Goal: Task Accomplishment & Management: Manage account settings

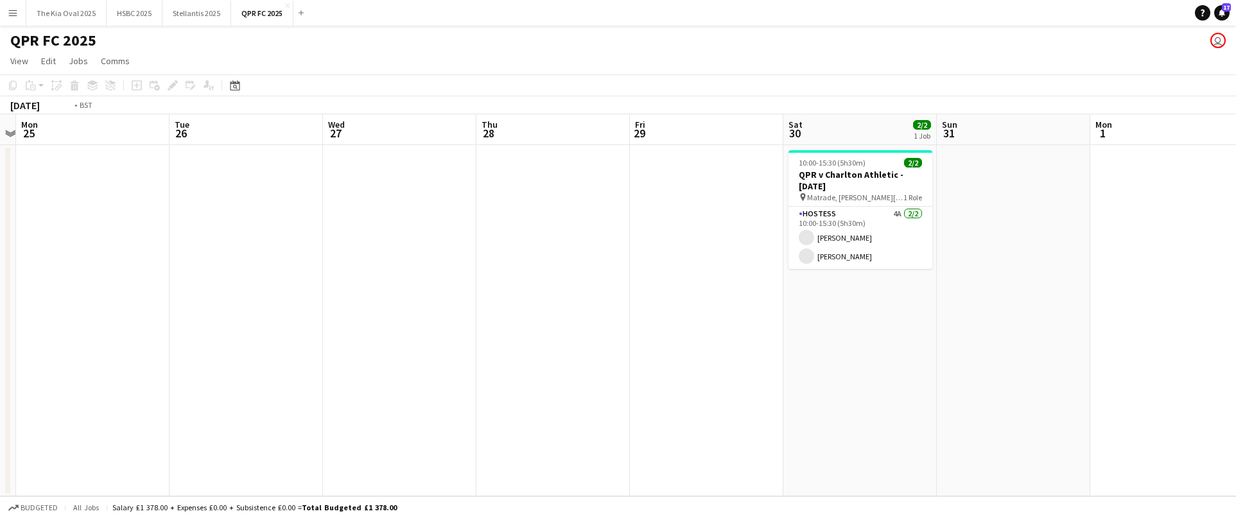
scroll to position [0, 463]
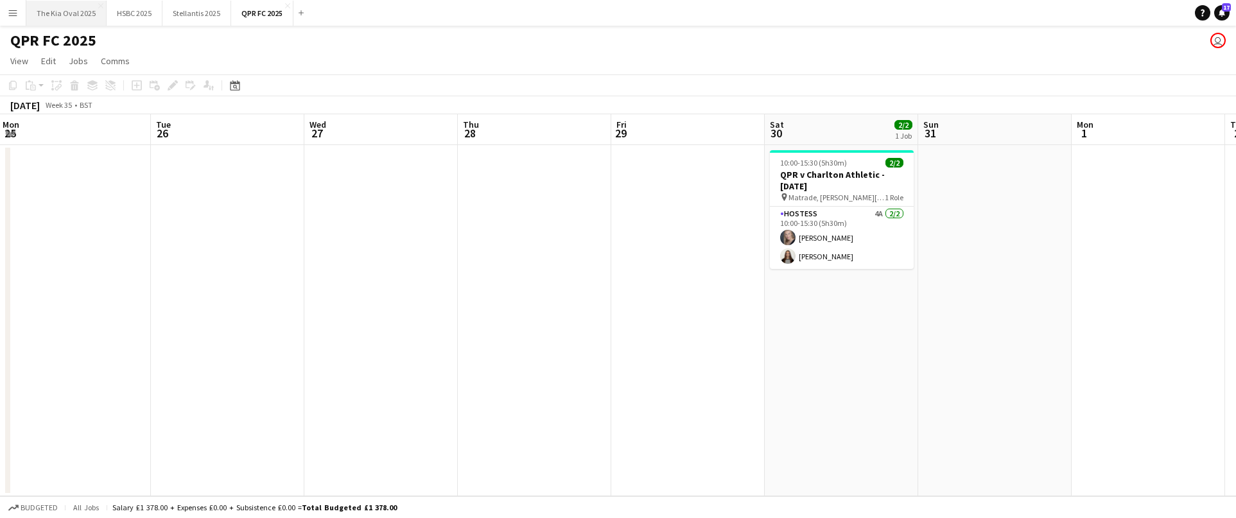
click at [69, 19] on button "The Kia Oval 2025 Close" at bounding box center [66, 13] width 80 height 25
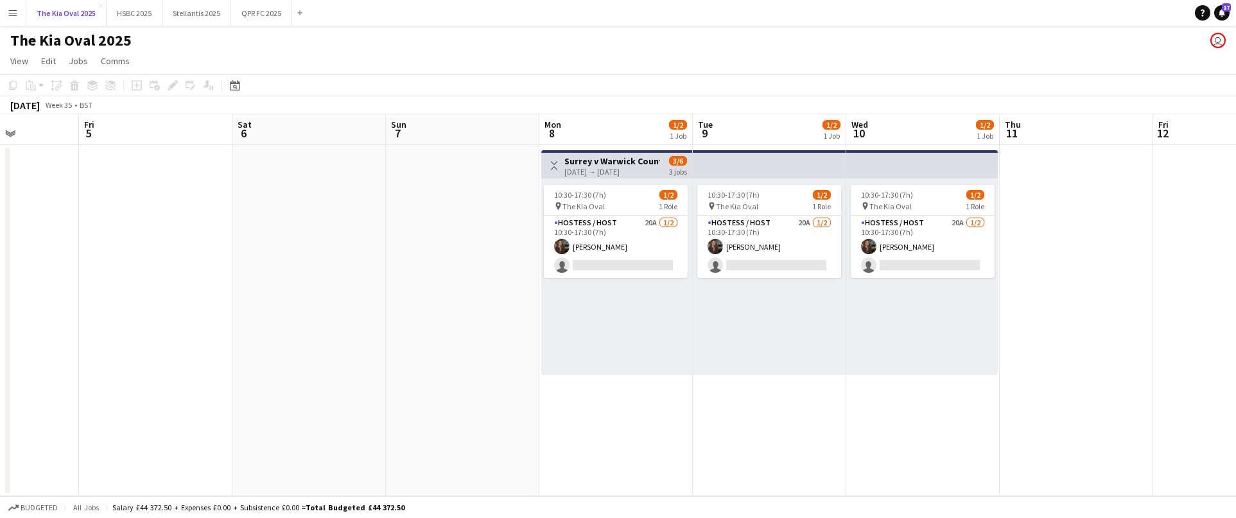
scroll to position [0, 631]
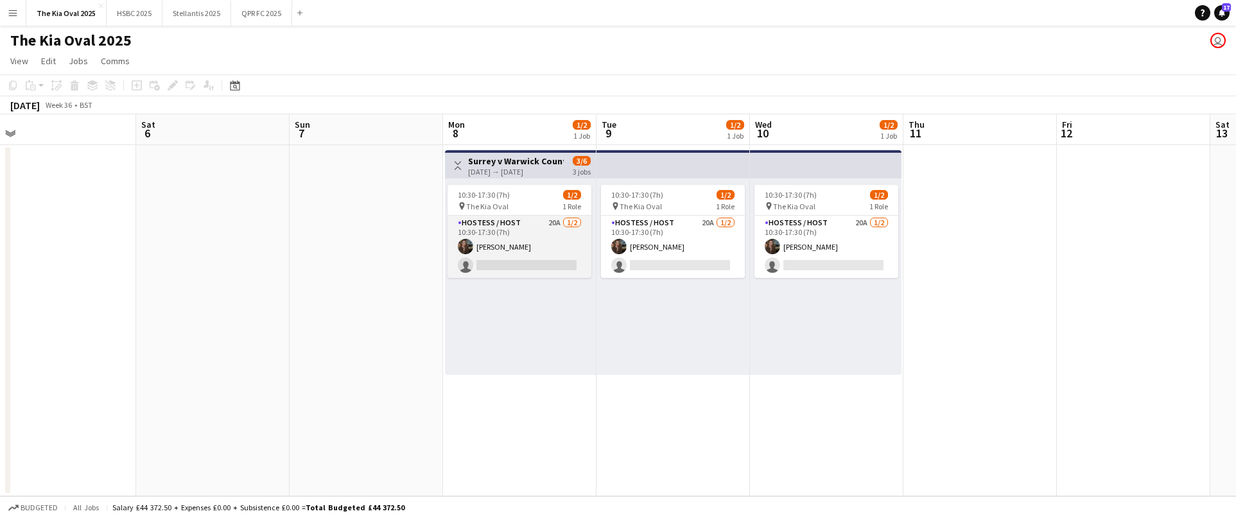
click at [551, 234] on app-card-role "Hostess / Host 20A [DATE] 10:30-17:30 (7h) [PERSON_NAME] single-neutral-actions" at bounding box center [520, 247] width 144 height 62
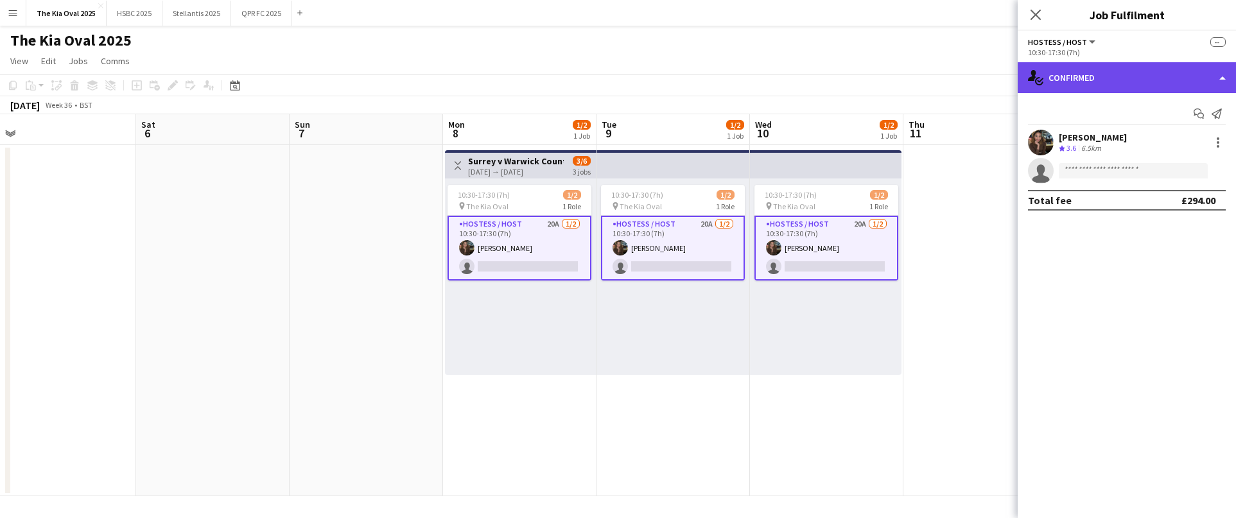
click at [1210, 89] on div "single-neutral-actions-check-2 Confirmed" at bounding box center [1127, 77] width 218 height 31
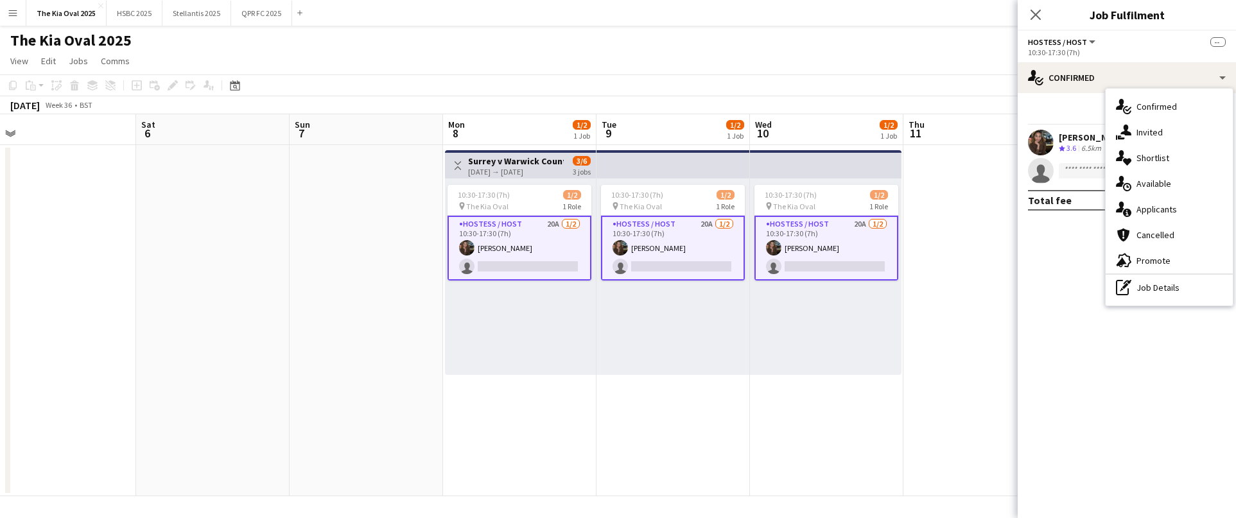
click at [1203, 216] on div "single-neutral-actions-information Applicants" at bounding box center [1169, 209] width 127 height 26
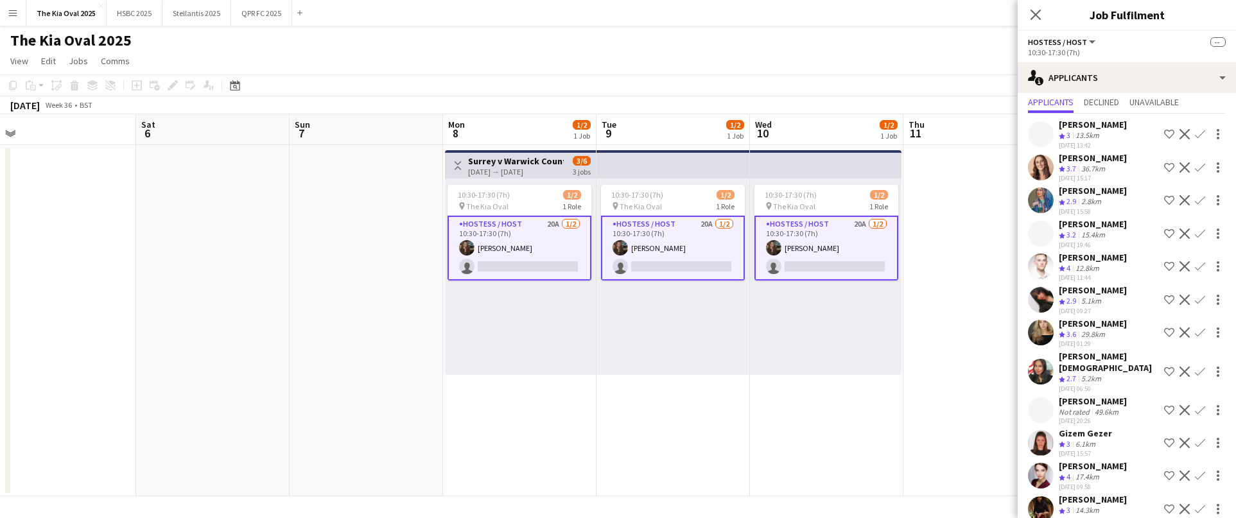
scroll to position [37, 0]
click at [1201, 263] on app-icon "Confirm" at bounding box center [1200, 266] width 10 height 10
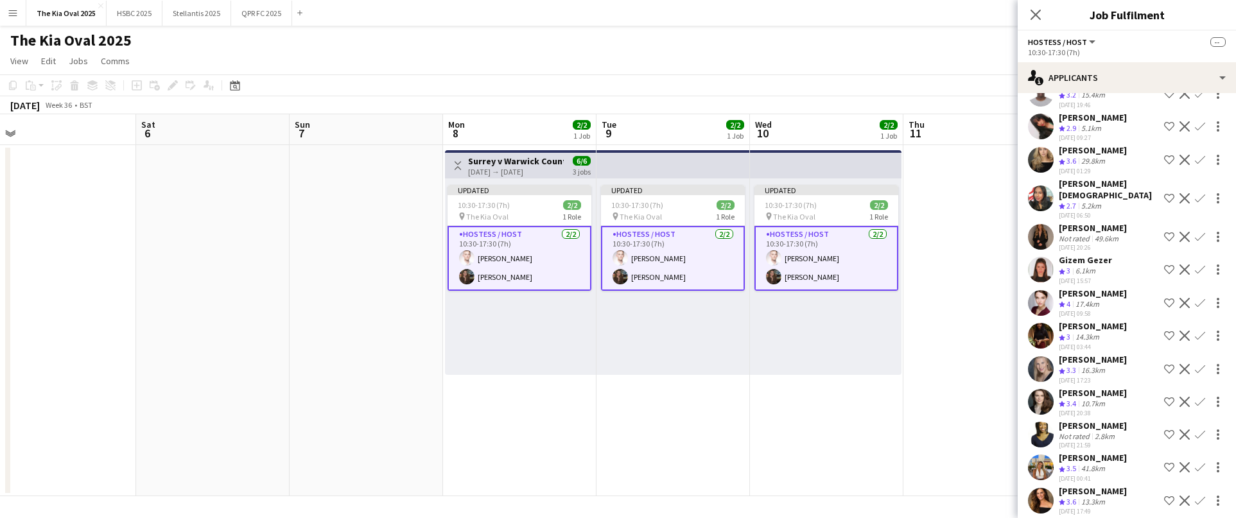
scroll to position [203, 0]
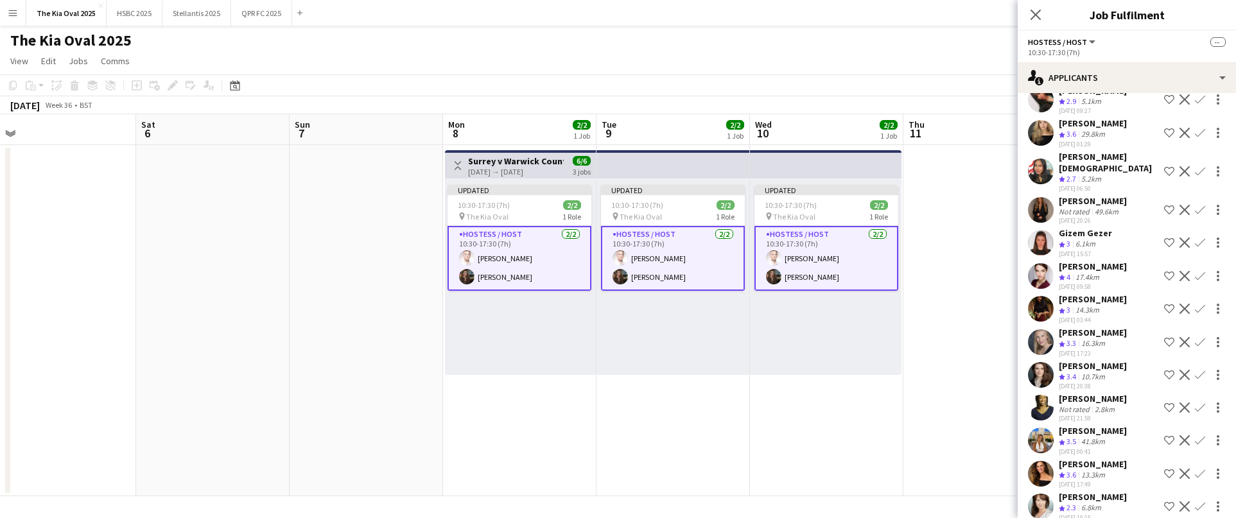
click at [964, 304] on app-date-cell at bounding box center [979, 320] width 153 height 351
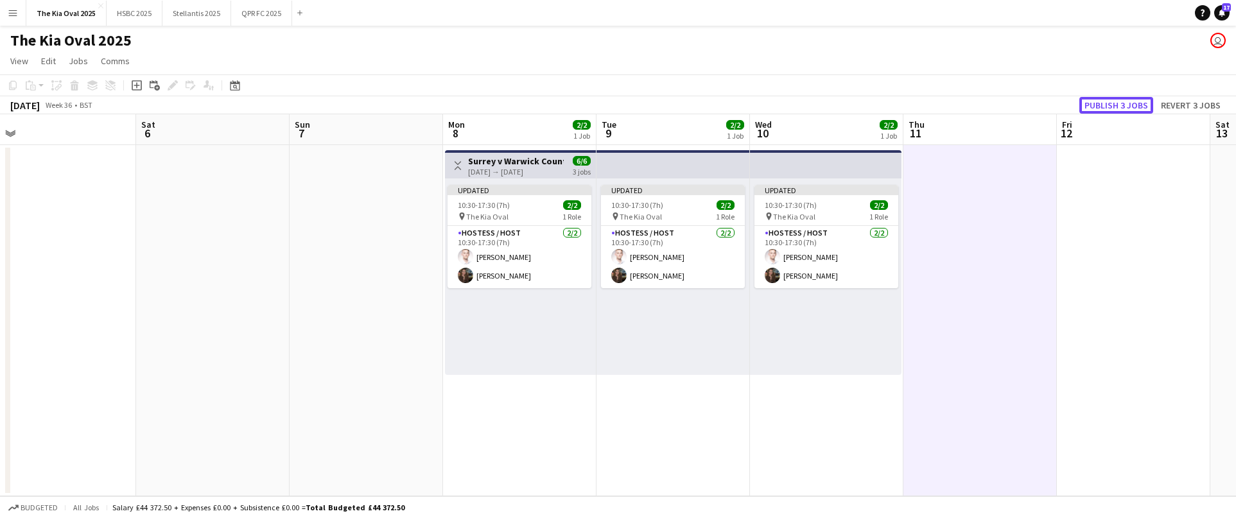
click at [1117, 101] on button "Publish 3 jobs" at bounding box center [1116, 105] width 74 height 17
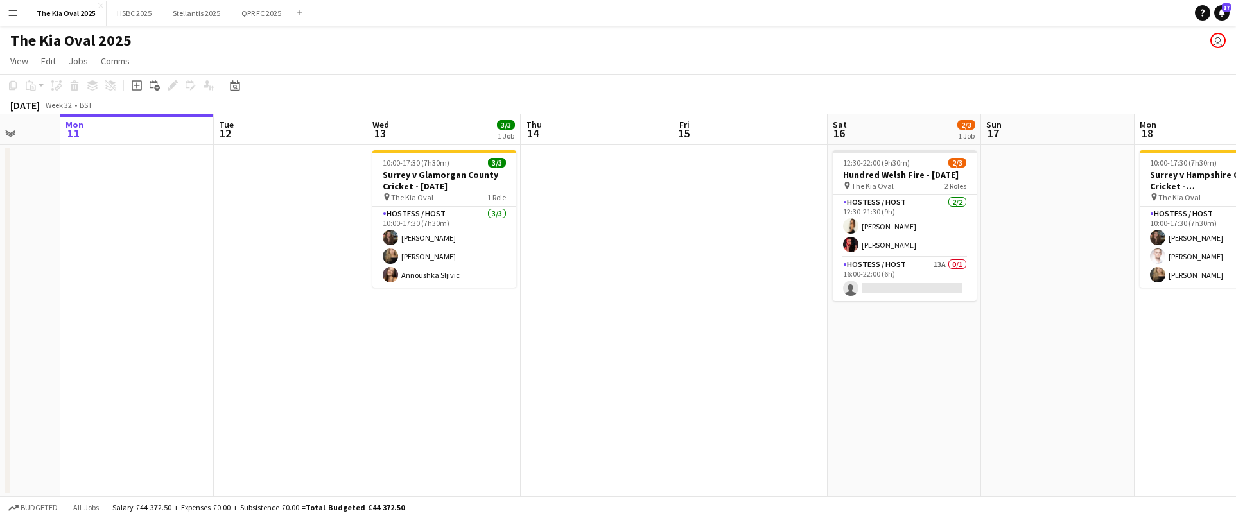
scroll to position [0, 395]
